Goal: Task Accomplishment & Management: Manage account settings

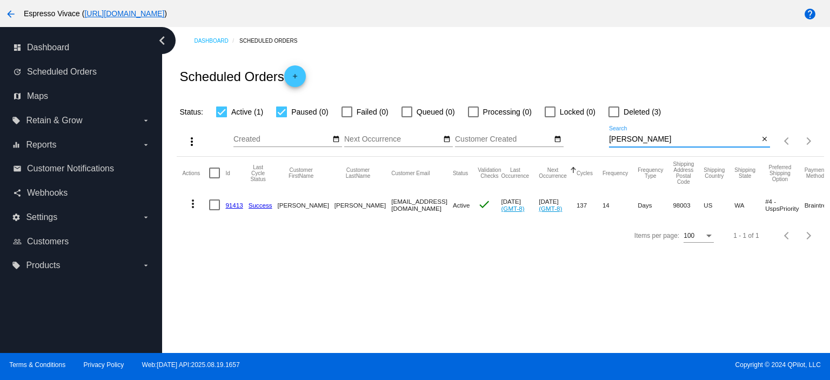
drag, startPoint x: 649, startPoint y: 138, endPoint x: 589, endPoint y: 139, distance: 60.0
click at [589, 139] on div "more_vert Aug Jan Feb Mar [DATE]" at bounding box center [500, 137] width 647 height 38
paste input "[EMAIL_ADDRESS][DOMAIN_NAME]"
type input "[EMAIL_ADDRESS][DOMAIN_NAME]"
click at [231, 200] on mat-cell "82573" at bounding box center [236, 204] width 23 height 31
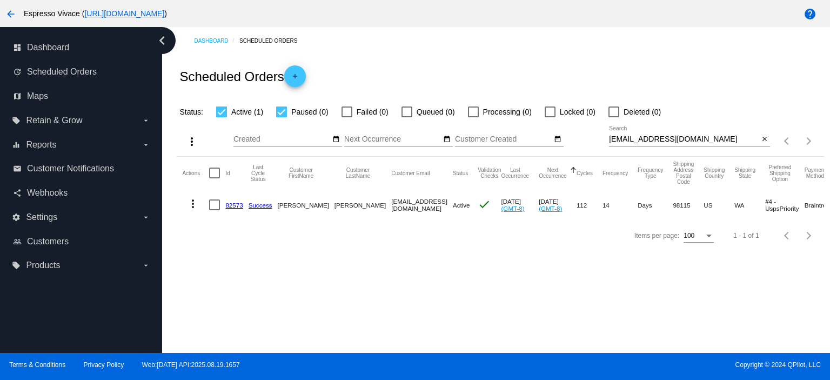
click at [231, 202] on link "82573" at bounding box center [233, 204] width 17 height 7
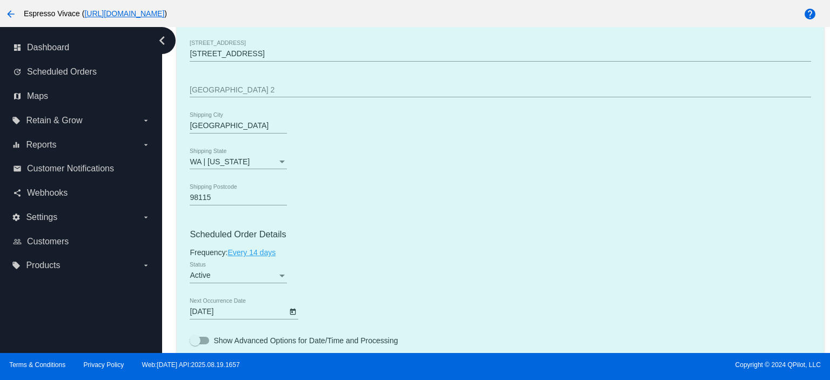
scroll to position [486, 0]
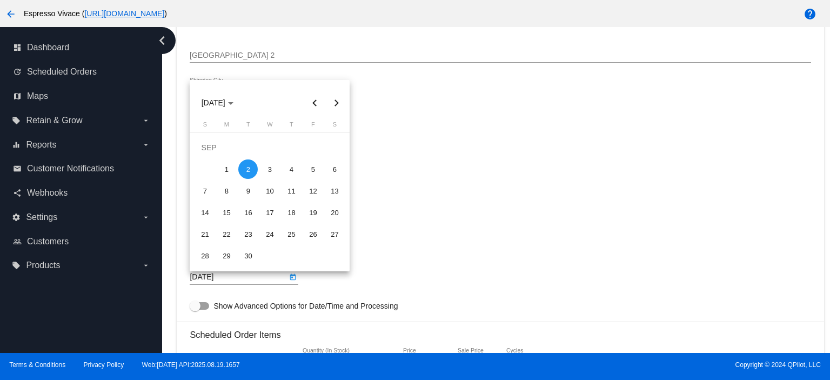
click at [248, 280] on body "arrow_back Espresso Vivace ( [URL][DOMAIN_NAME] ) help dashboard Dashboard upda…" at bounding box center [415, 190] width 830 height 380
click at [245, 173] on div "2" at bounding box center [247, 168] width 19 height 19
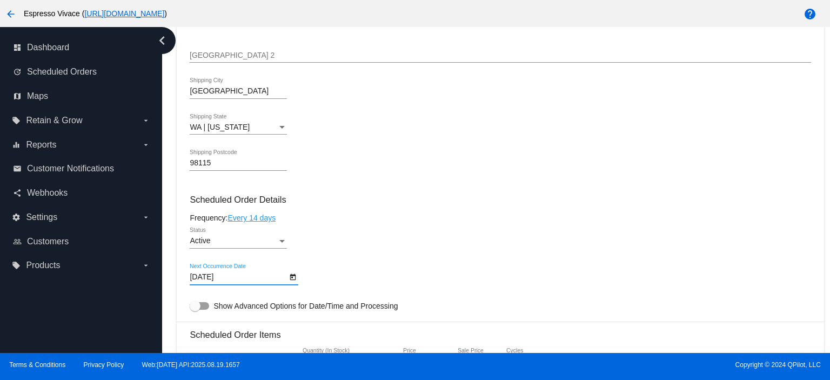
click at [201, 303] on label "Show Advanced Options for Date/Time and Processing" at bounding box center [294, 305] width 208 height 13
click at [195, 310] on input "Show Advanced Options for Date/Time and Processing" at bounding box center [194, 310] width 1 height 1
checkbox input "true"
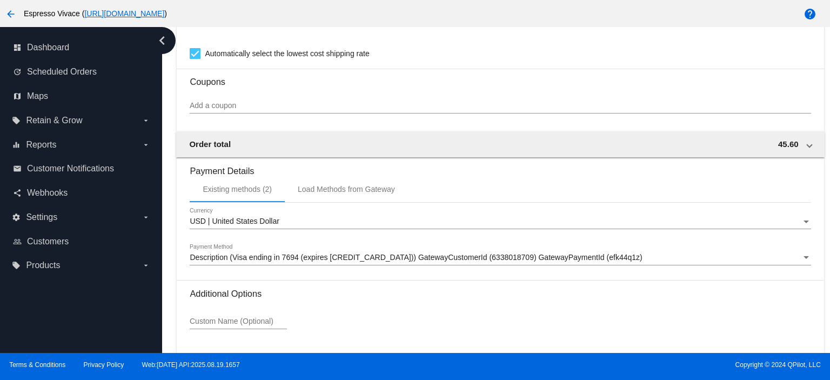
scroll to position [1259, 0]
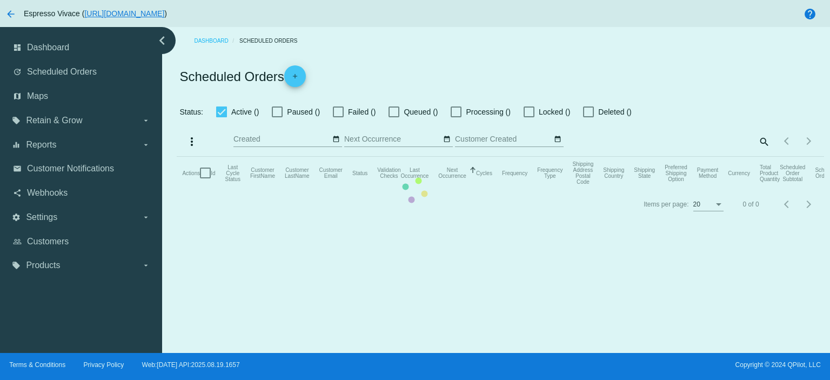
checkbox input "true"
